Goal: Task Accomplishment & Management: Manage account settings

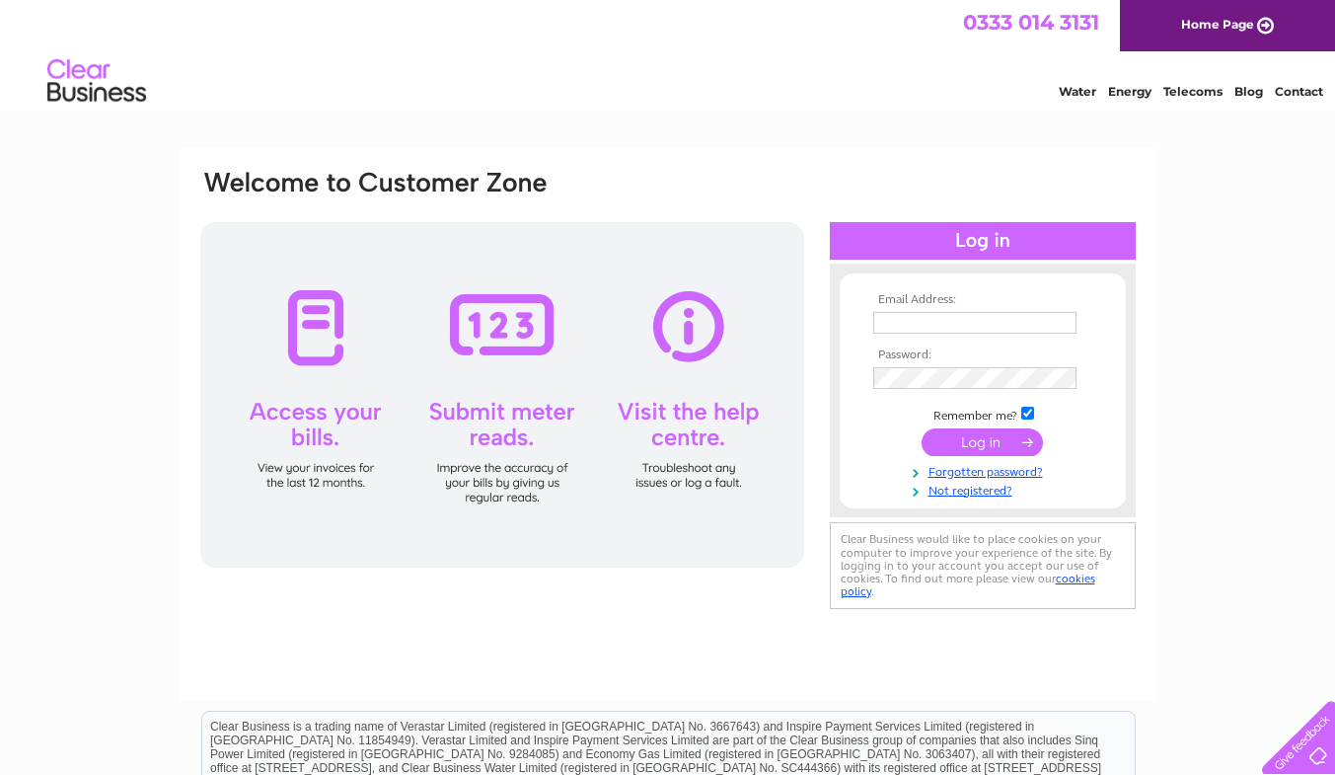
type input "[EMAIL_ADDRESS][PERSON_NAME][DOMAIN_NAME]"
click at [992, 446] on input "submit" at bounding box center [982, 442] width 121 height 28
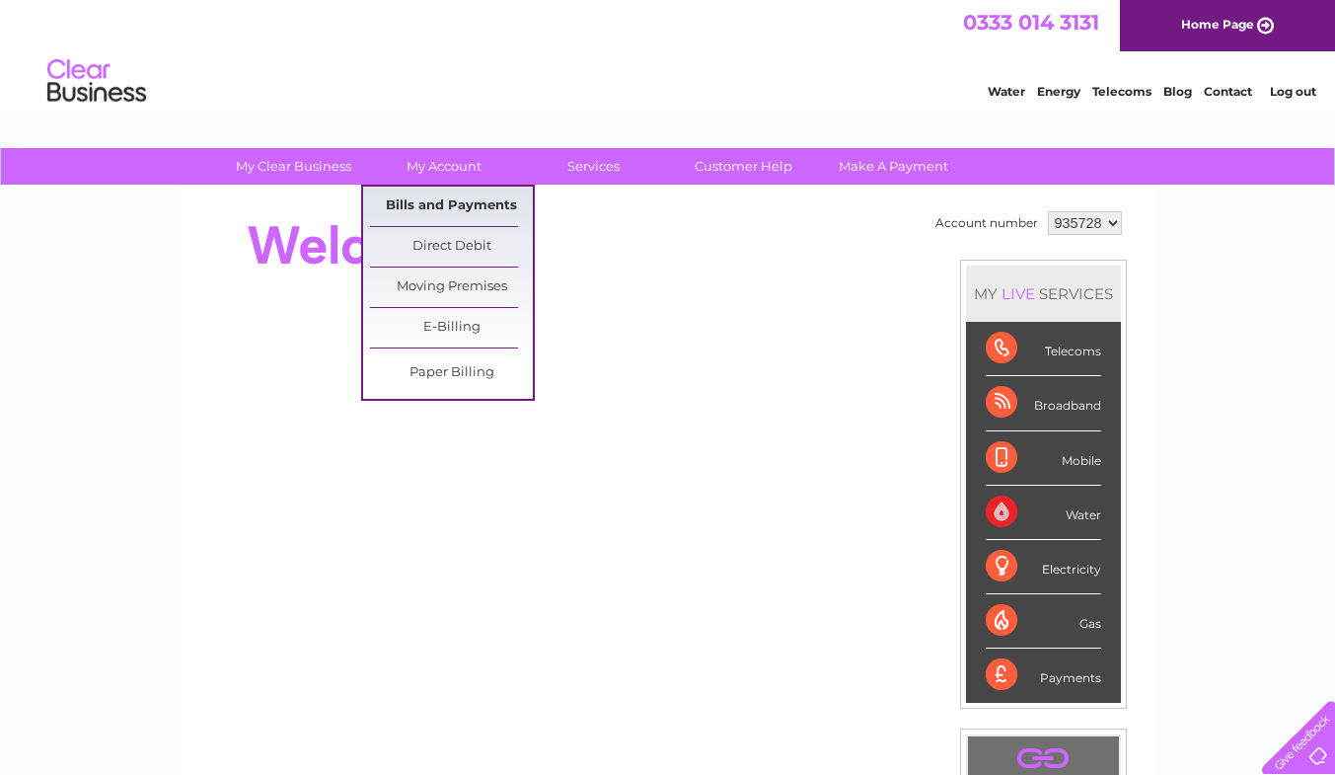
click at [455, 200] on link "Bills and Payments" at bounding box center [451, 206] width 163 height 39
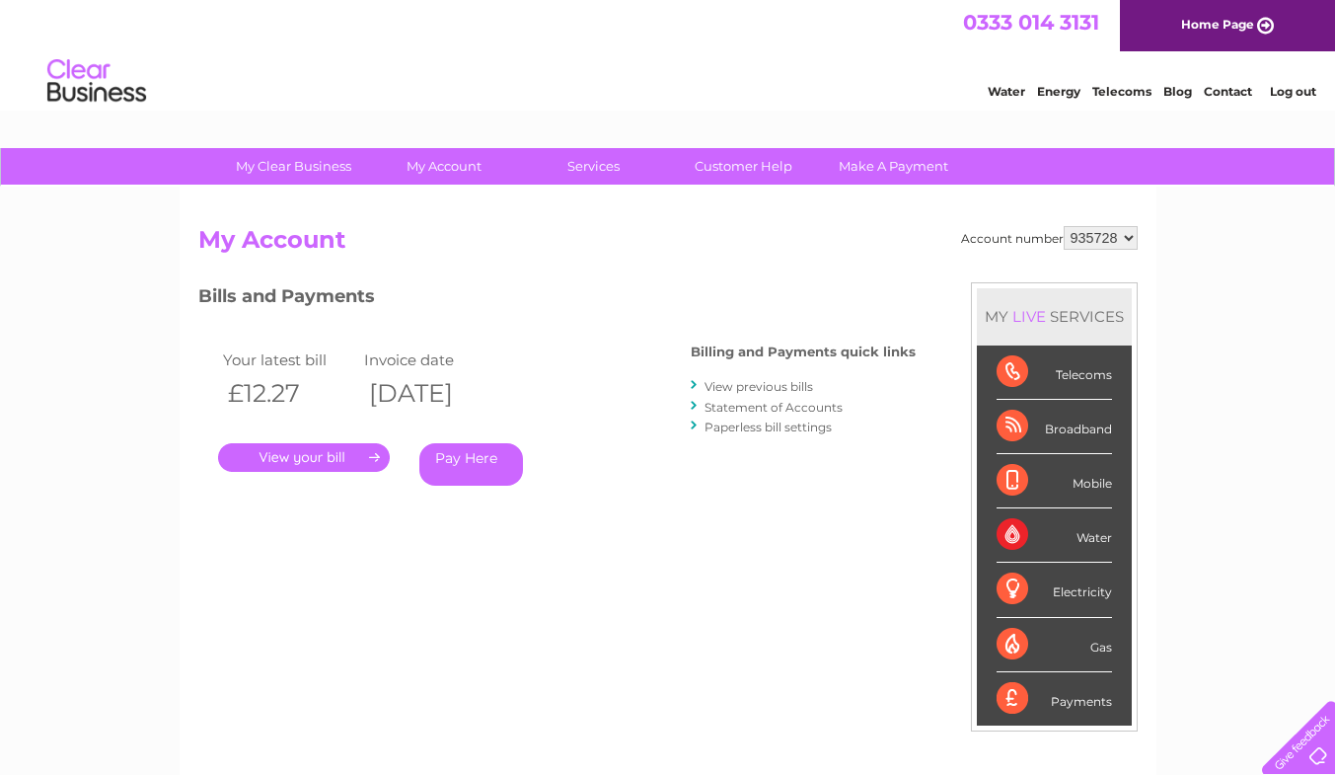
click at [291, 455] on link "." at bounding box center [304, 457] width 172 height 29
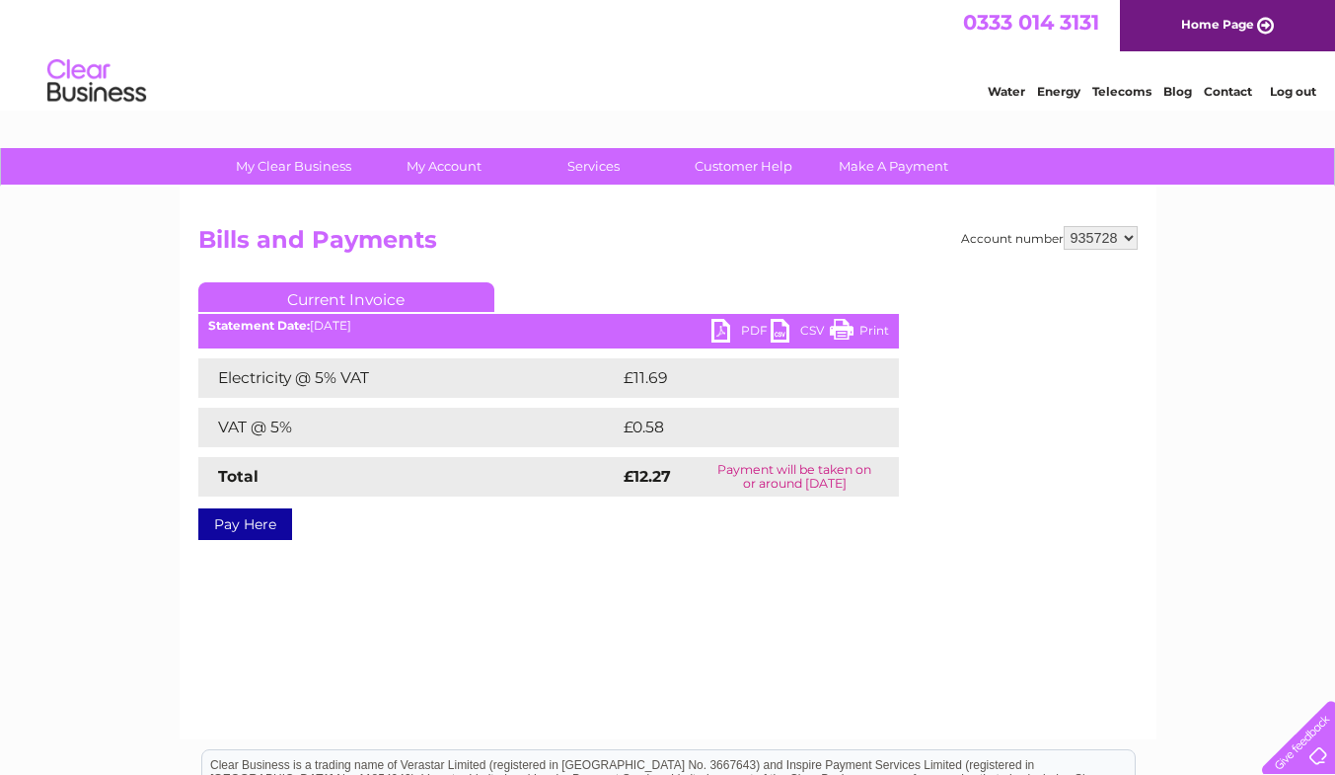
click at [722, 323] on link "PDF" at bounding box center [741, 333] width 59 height 29
click at [723, 330] on link "PDF" at bounding box center [741, 333] width 59 height 29
click at [1295, 85] on link "Log out" at bounding box center [1293, 91] width 46 height 15
